Goal: Navigation & Orientation: Find specific page/section

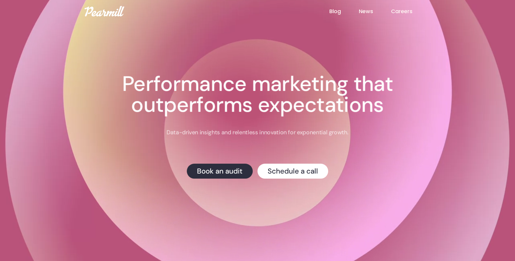
click at [390, 15] on link "News" at bounding box center [375, 11] width 32 height 8
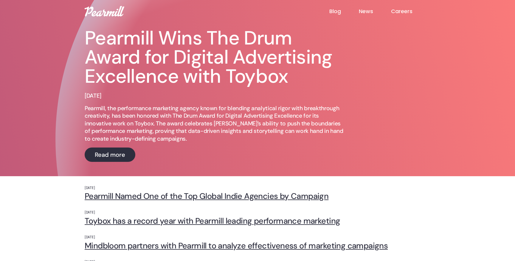
click at [399, 9] on link "Careers" at bounding box center [410, 11] width 39 height 7
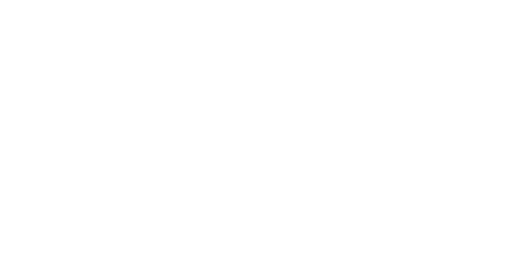
scroll to position [139, 0]
click at [452, 164] on div at bounding box center [257, 48] width 515 height 662
